Goal: Information Seeking & Learning: Learn about a topic

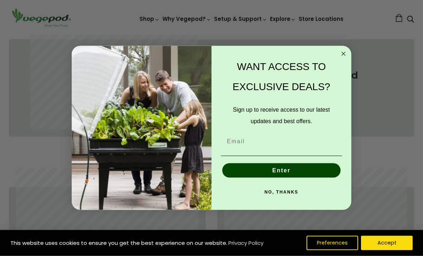
scroll to position [353, 0]
click at [344, 58] on icon "Close dialog" at bounding box center [343, 53] width 9 height 9
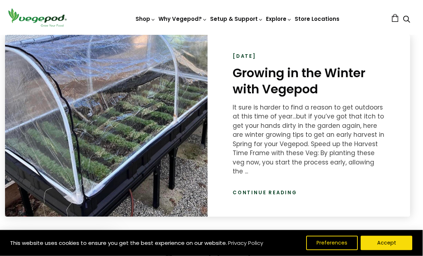
scroll to position [997, 4]
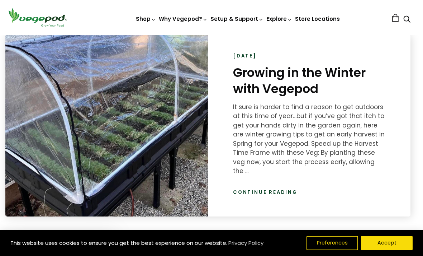
click at [258, 189] on link "Continue reading" at bounding box center [265, 192] width 65 height 7
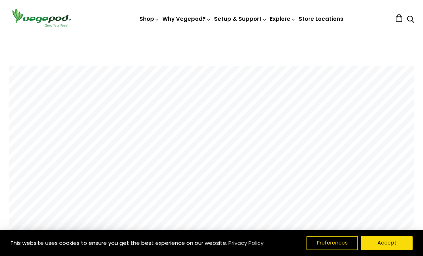
scroll to position [131, 0]
click at [392, 250] on button "Accept" at bounding box center [387, 243] width 52 height 14
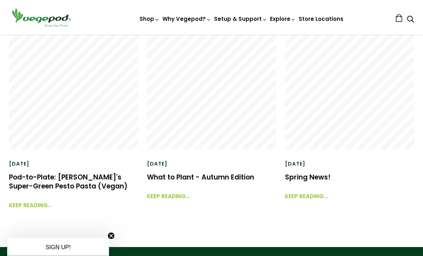
scroll to position [1697, 0]
click at [29, 210] on div "0 November 01, 2023 Pod-to-Plate: Cherie Tu's Super-Green Pesto Pasta (Vegan) K…" at bounding box center [207, 133] width 414 height 206
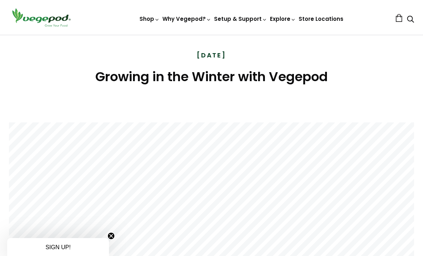
scroll to position [0, 0]
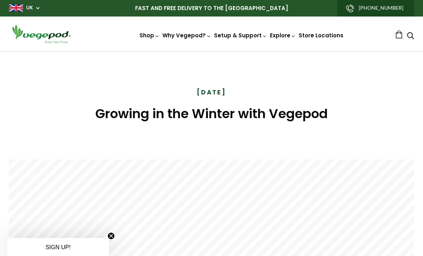
click at [38, 36] on img at bounding box center [41, 34] width 65 height 20
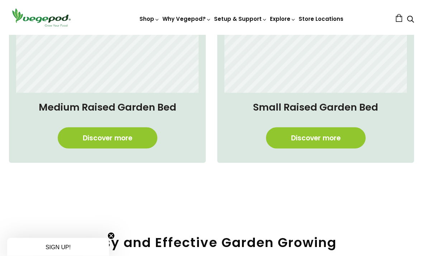
scroll to position [543, 0]
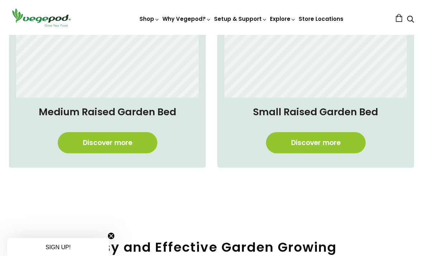
click at [109, 142] on link "Discover more" at bounding box center [108, 142] width 100 height 21
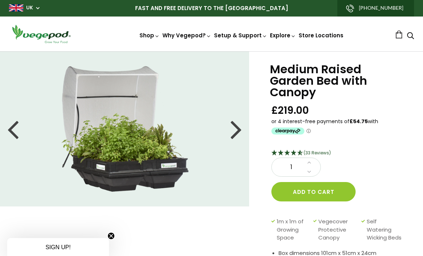
click at [237, 131] on div at bounding box center [236, 129] width 11 height 32
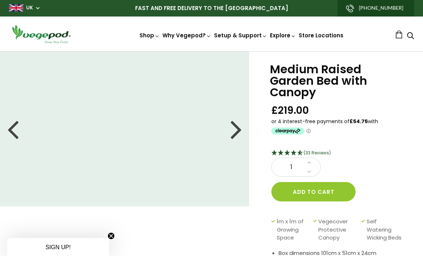
click at [16, 130] on div at bounding box center [12, 129] width 11 height 32
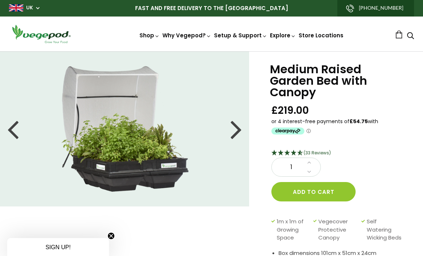
click at [237, 134] on div at bounding box center [236, 129] width 11 height 32
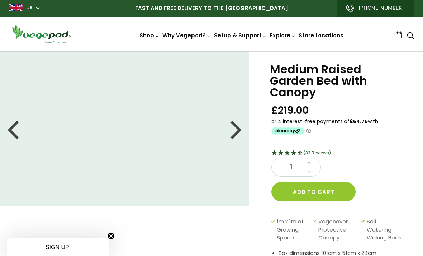
click at [238, 131] on div at bounding box center [236, 129] width 11 height 32
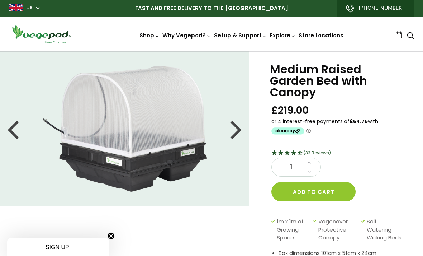
click at [238, 136] on div at bounding box center [236, 129] width 11 height 32
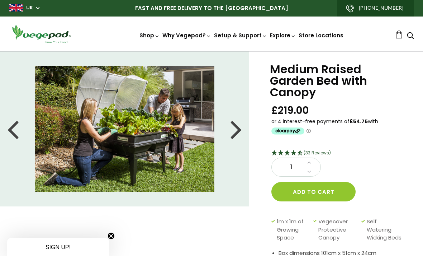
click at [230, 134] on li at bounding box center [125, 129] width 250 height 126
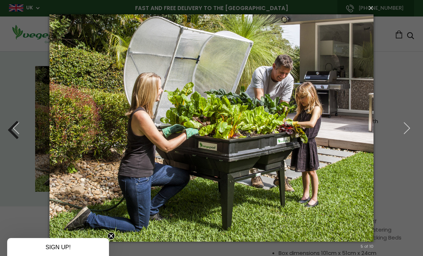
click at [14, 128] on use "button" at bounding box center [16, 127] width 6 height 11
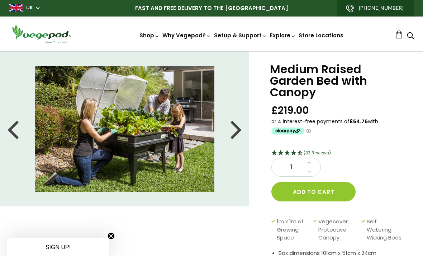
click at [131, 116] on img at bounding box center [124, 129] width 179 height 126
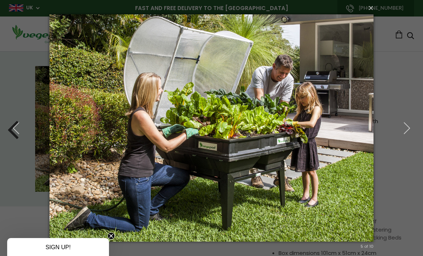
click at [408, 131] on icon "button" at bounding box center [407, 128] width 13 height 13
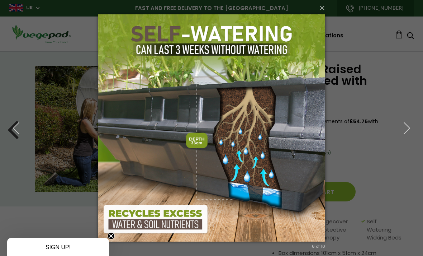
click at [405, 129] on icon "button" at bounding box center [407, 128] width 13 height 13
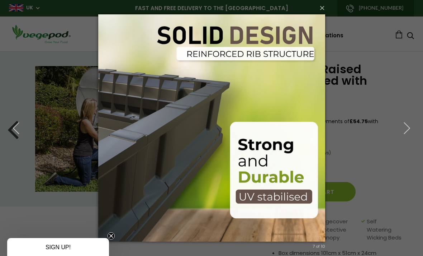
click at [407, 132] on icon "button" at bounding box center [407, 128] width 13 height 13
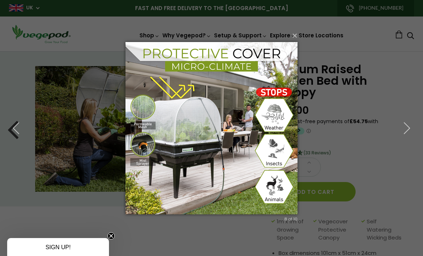
click at [407, 130] on icon "button" at bounding box center [407, 128] width 13 height 13
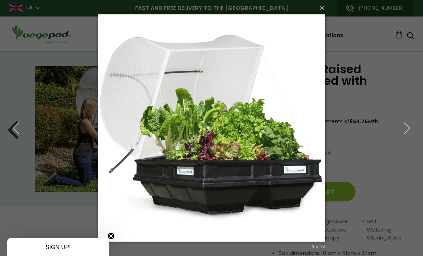
click at [407, 132] on icon "button" at bounding box center [407, 128] width 13 height 13
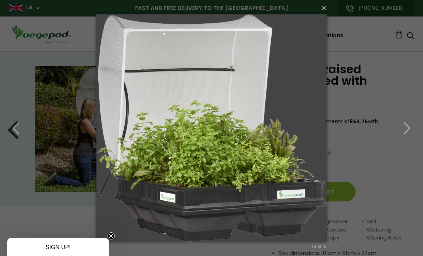
click at [404, 132] on icon "button" at bounding box center [407, 128] width 13 height 13
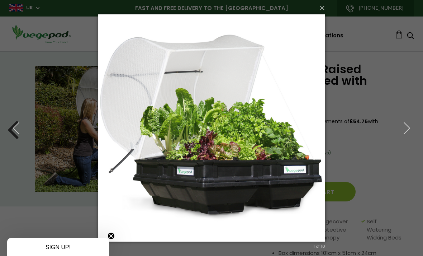
click at [403, 131] on icon "button" at bounding box center [407, 128] width 13 height 13
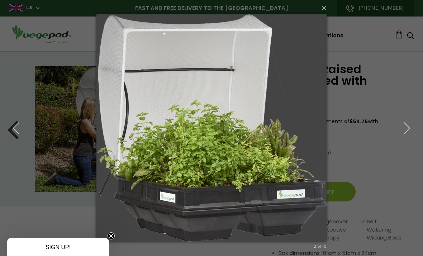
click at [402, 128] on icon "button" at bounding box center [407, 128] width 13 height 13
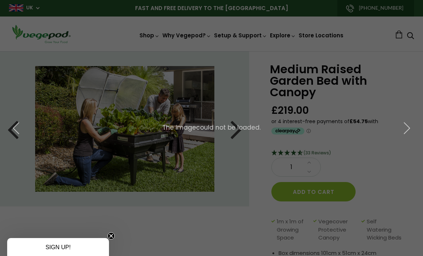
click at [405, 135] on button "button" at bounding box center [407, 127] width 32 height 39
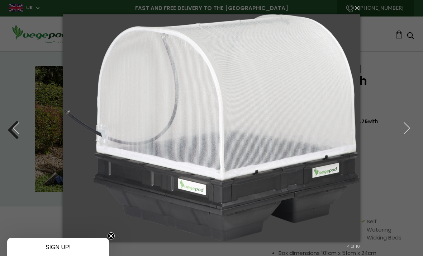
click at [404, 129] on icon "button" at bounding box center [407, 128] width 13 height 13
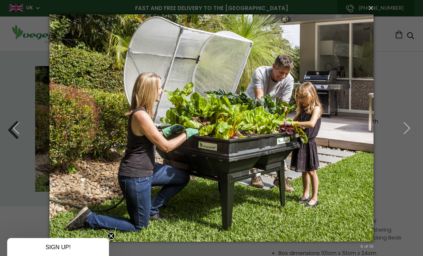
click at [406, 136] on button "button" at bounding box center [407, 127] width 32 height 39
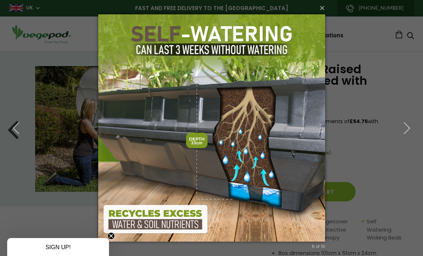
click at [321, 9] on button "×" at bounding box center [213, 8] width 227 height 16
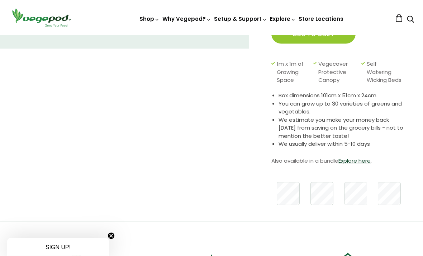
scroll to position [176, 0]
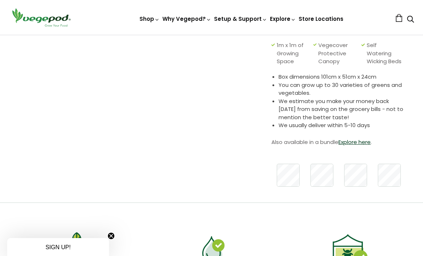
click at [361, 146] on link "Explore here" at bounding box center [355, 142] width 32 height 8
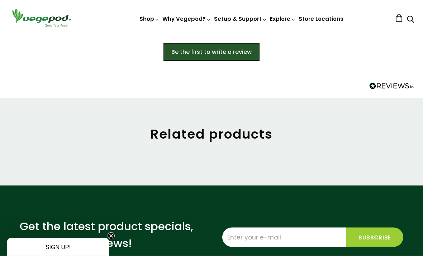
scroll to position [531, 0]
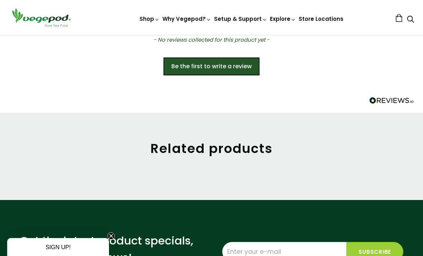
click at [183, 156] on h2 "Related products" at bounding box center [211, 148] width 405 height 15
click at [172, 156] on h2 "Related products" at bounding box center [211, 148] width 405 height 15
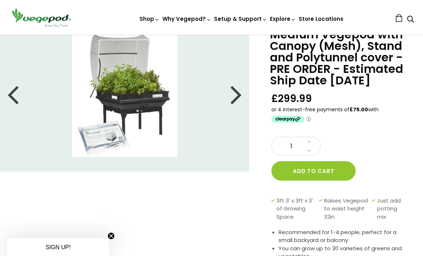
scroll to position [3, 0]
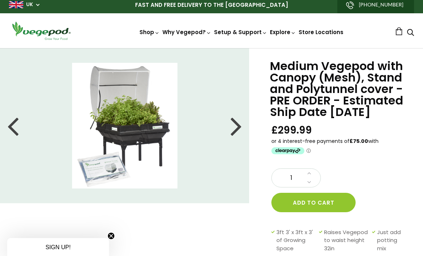
click at [212, 48] on img at bounding box center [212, 48] width 0 height 0
